Goal: Contribute content

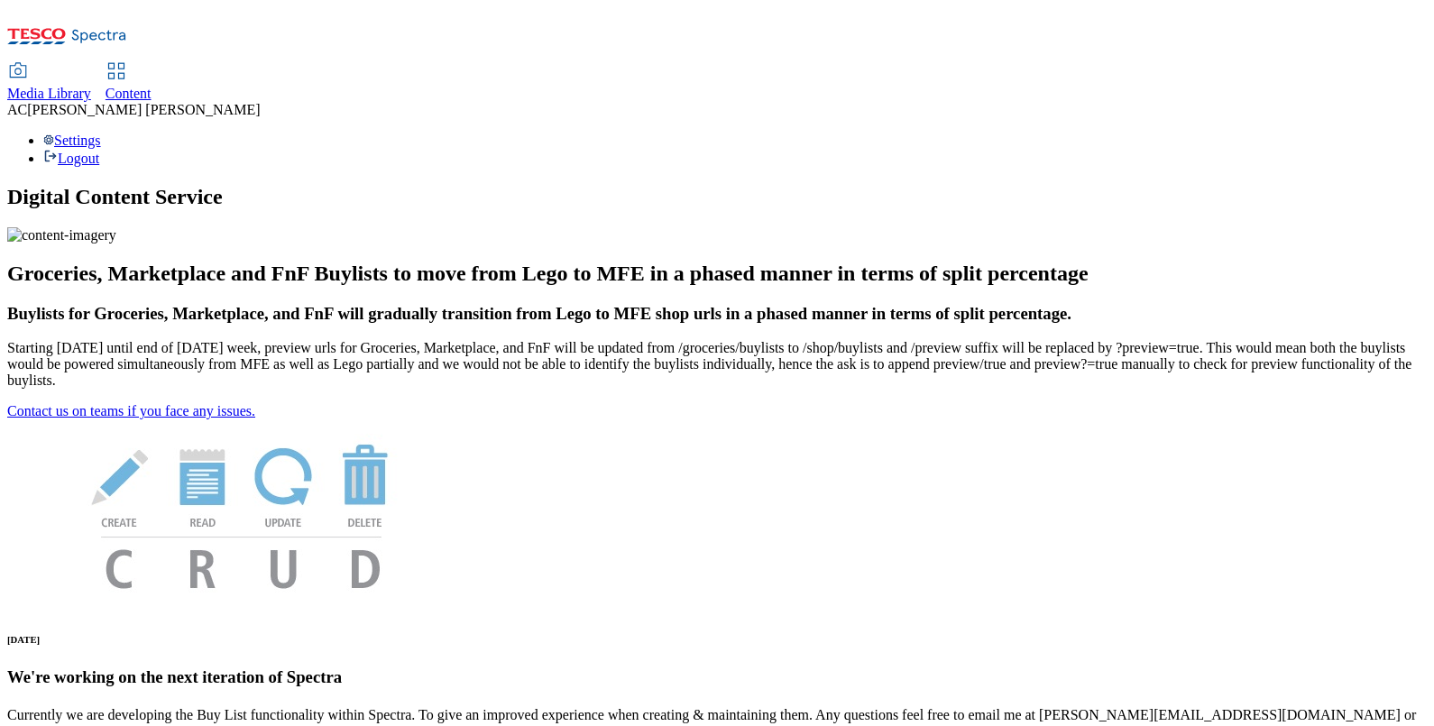
click at [91, 86] on span "Media Library" at bounding box center [49, 93] width 84 height 15
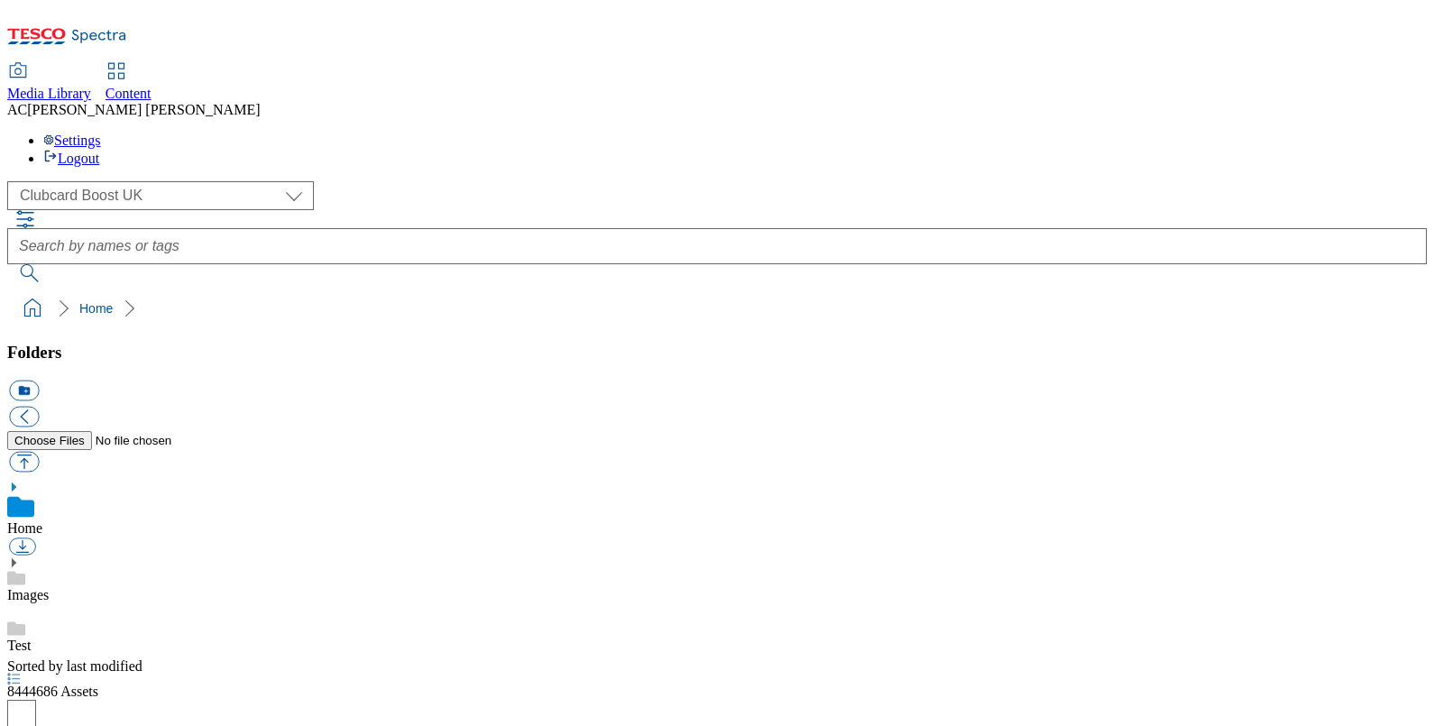
click at [171, 181] on div "( optional ) Clubcard Boost UK Clubcard Marketing Dotcom [GEOGRAPHIC_DATA] GHS …" at bounding box center [716, 195] width 1419 height 29
click at [178, 181] on select "Clubcard Boost UK Clubcard Marketing Dotcom [GEOGRAPHIC_DATA] GHS Marketing [GE…" at bounding box center [160, 195] width 307 height 29
select select "flare-homepage"
click at [12, 181] on select "Clubcard Boost UK Clubcard Marketing Dotcom [GEOGRAPHIC_DATA] GHS Marketing [GE…" at bounding box center [160, 195] width 307 height 29
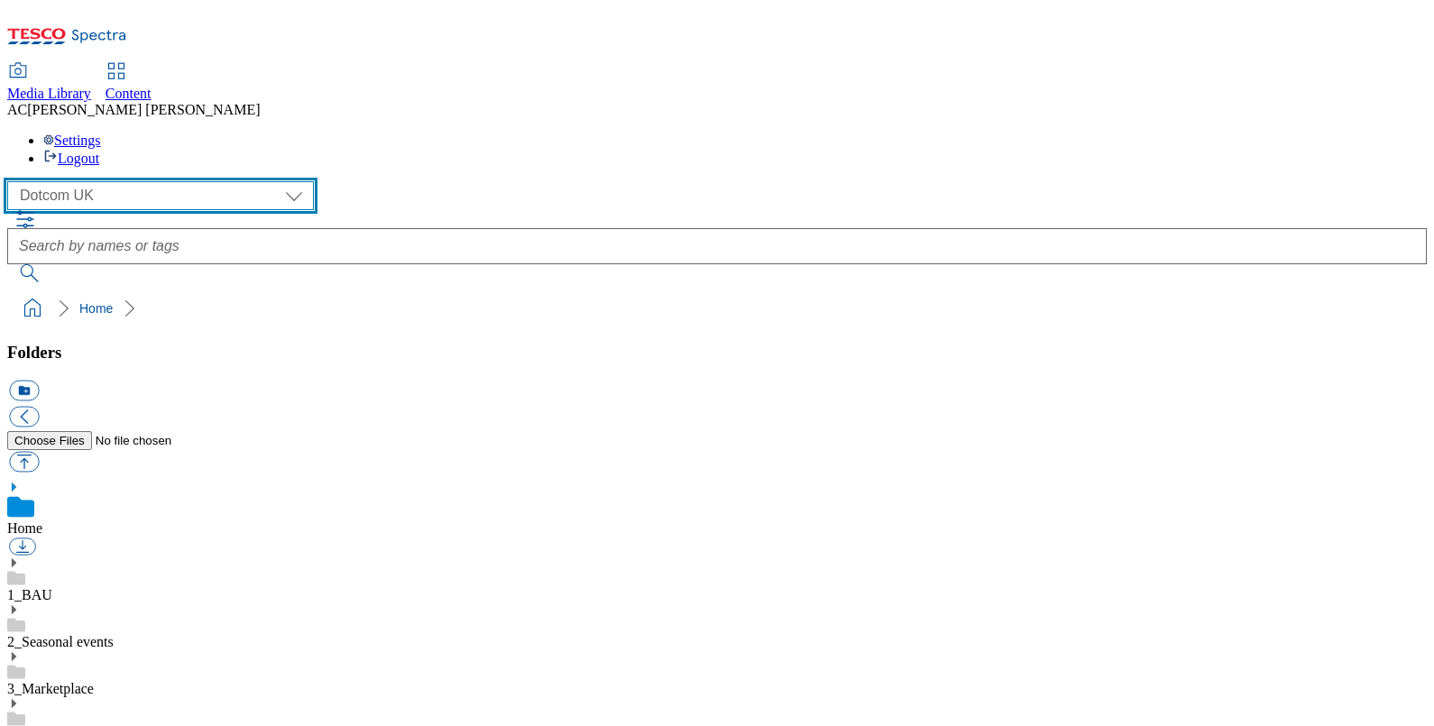
scroll to position [1100, 0]
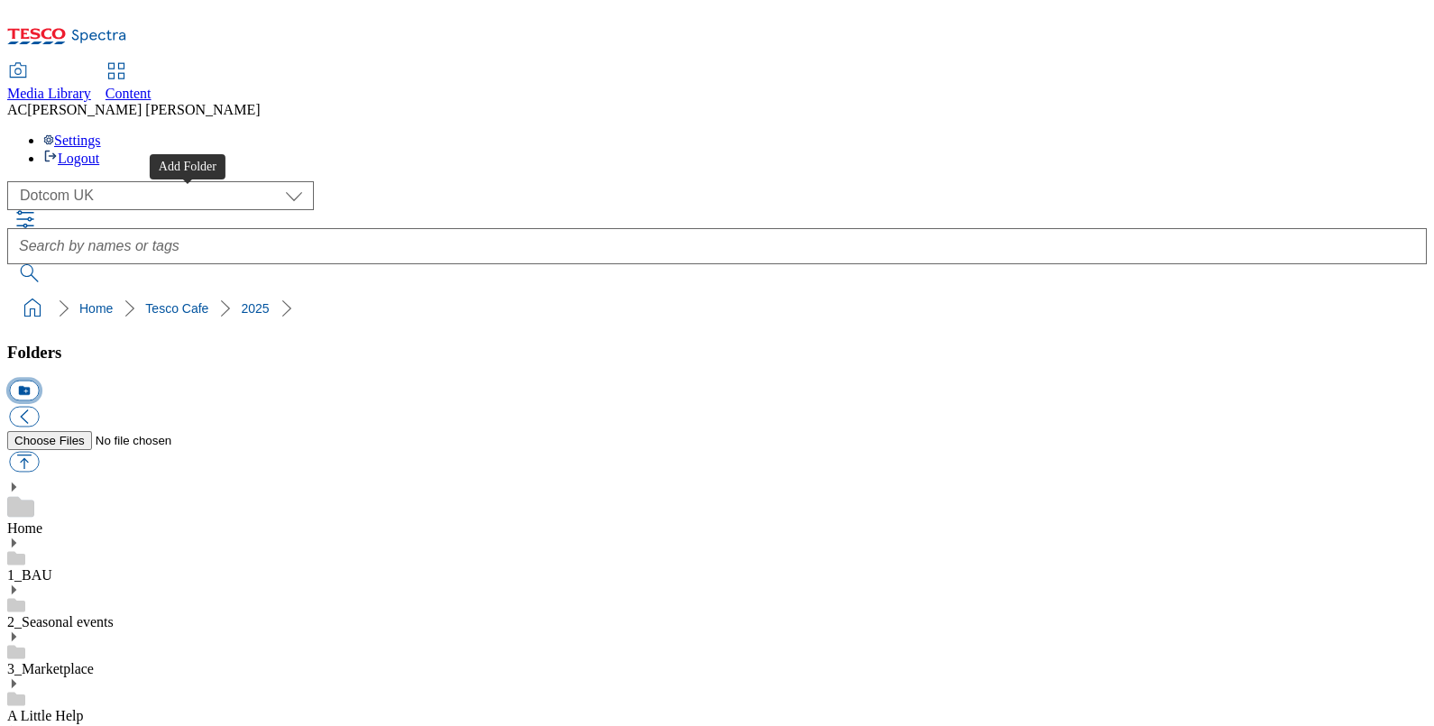
click at [39, 381] on button "icon_new_folder" at bounding box center [24, 391] width 30 height 21
type input "2532"
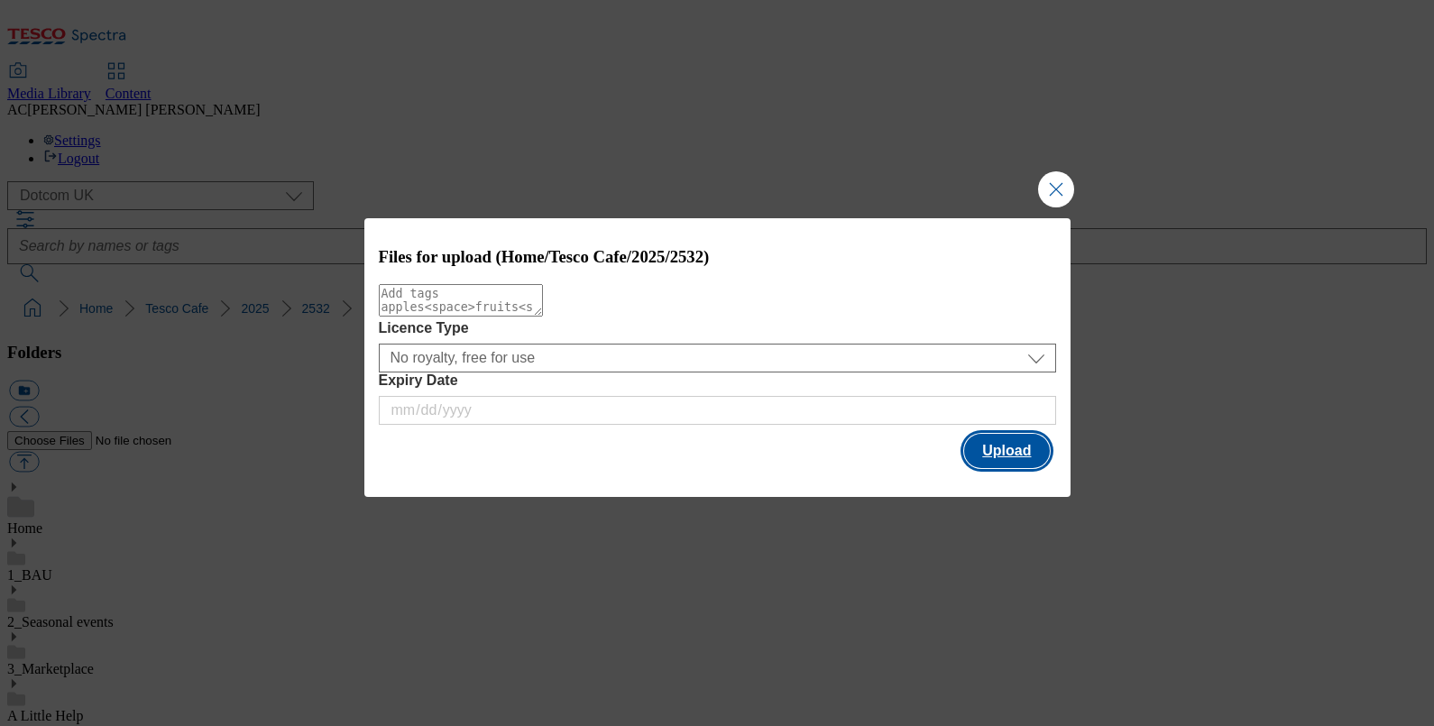
click at [1017, 462] on button "Upload" at bounding box center [1006, 451] width 85 height 34
